Goal: Task Accomplishment & Management: Use online tool/utility

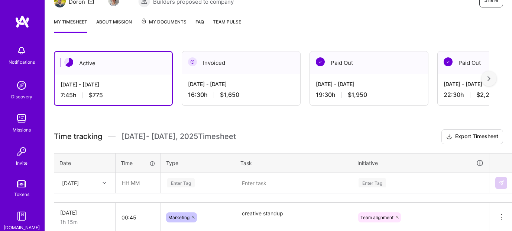
scroll to position [87, 0]
click at [126, 182] on input "text" at bounding box center [138, 182] width 44 height 20
click at [140, 181] on input "text" at bounding box center [138, 182] width 44 height 20
type input "01:30"
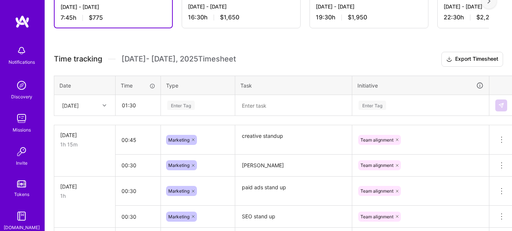
click at [190, 115] on div "Enter Tag" at bounding box center [197, 105] width 73 height 19
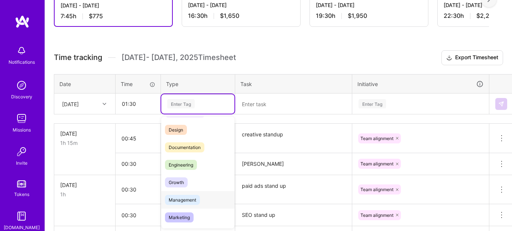
scroll to position [17, 0]
click at [179, 214] on span "Marketing" at bounding box center [179, 216] width 29 height 10
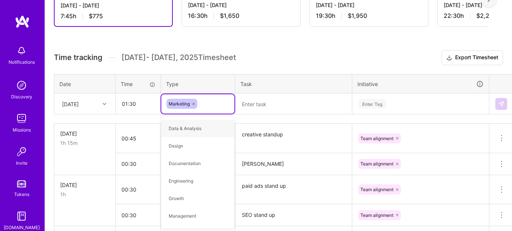
click at [247, 105] on textarea at bounding box center [293, 103] width 115 height 19
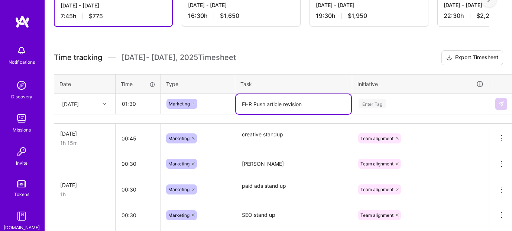
type textarea "EHR Push article revision"
click at [378, 106] on div "Enter Tag" at bounding box center [421, 103] width 136 height 19
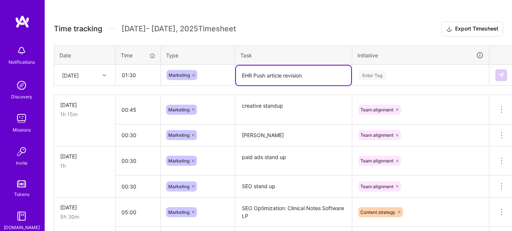
scroll to position [194, 0]
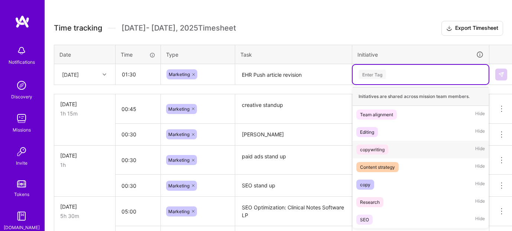
click at [374, 150] on div "copywriting" at bounding box center [372, 149] width 25 height 8
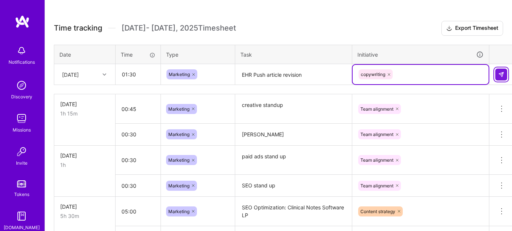
click at [501, 74] on img at bounding box center [502, 74] width 6 height 6
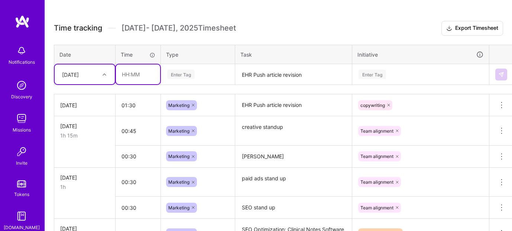
click at [135, 72] on input "text" at bounding box center [138, 74] width 44 height 20
type input "00:30"
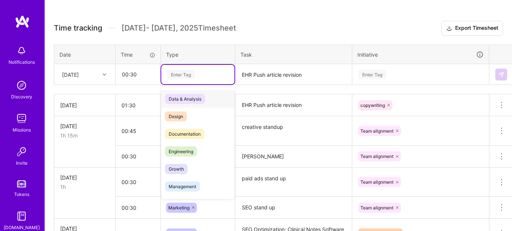
click at [176, 75] on div "Enter Tag" at bounding box center [181, 74] width 28 height 12
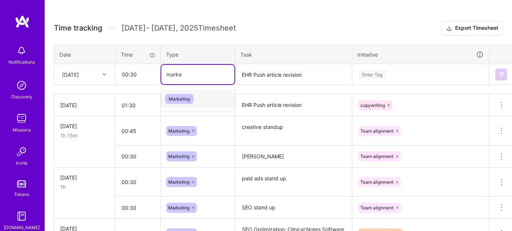
type input "market"
click at [173, 98] on span "Marketing" at bounding box center [179, 99] width 29 height 10
click at [285, 73] on textarea "EHR Push article revision" at bounding box center [293, 75] width 115 height 20
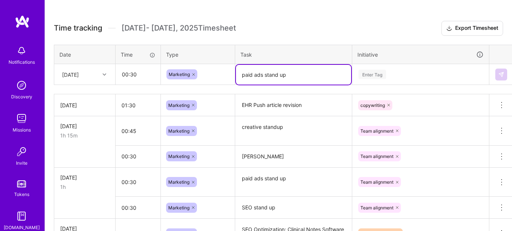
type textarea "paid ads stand up"
click at [367, 72] on div "Enter Tag" at bounding box center [373, 74] width 28 height 12
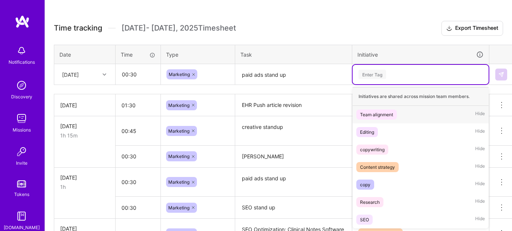
click at [377, 115] on div "Team alignment" at bounding box center [376, 114] width 33 height 8
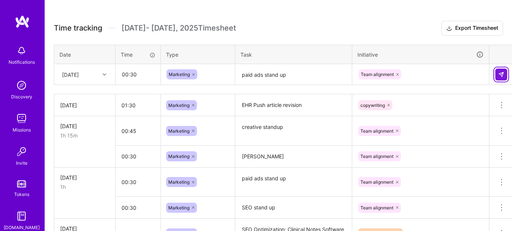
click at [501, 71] on img at bounding box center [502, 74] width 6 height 6
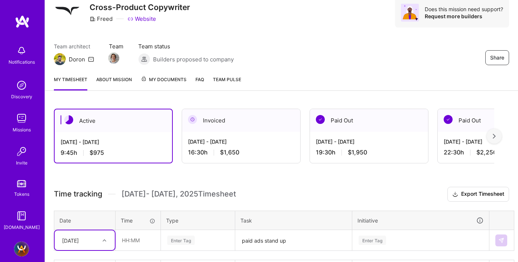
scroll to position [55, 0]
